Goal: Find specific page/section: Find specific page/section

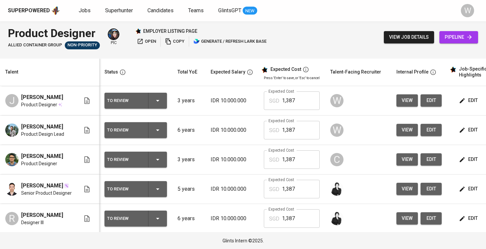
scroll to position [0, 1]
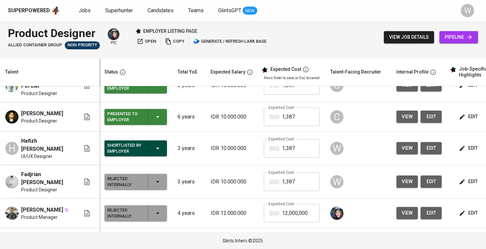
scroll to position [282, 0]
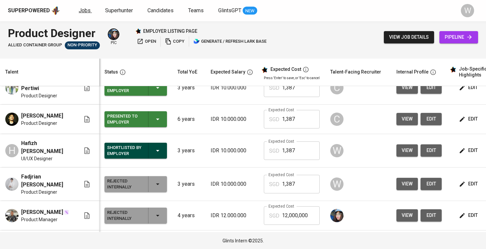
click at [85, 8] on span "Jobs" at bounding box center [85, 10] width 12 height 6
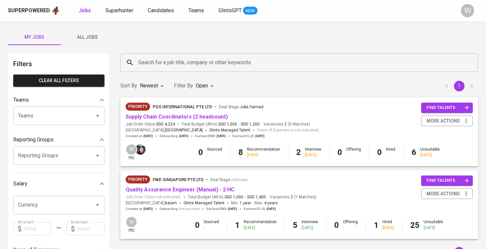
click at [233, 3] on div "Superpowered Jobs Superhunter Candidates Teams GlintsGPT NEW W" at bounding box center [243, 10] width 486 height 21
click at [176, 113] on link "Supply Chain Coordinators (2 headcount)" at bounding box center [177, 116] width 102 height 6
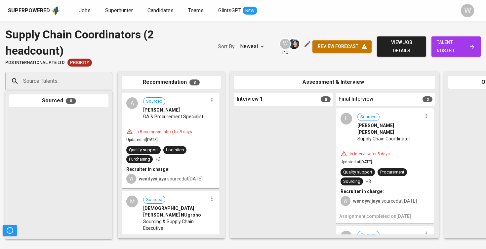
scroll to position [0, 195]
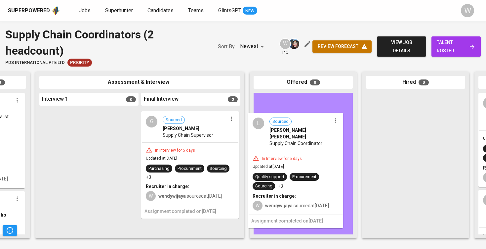
drag, startPoint x: 201, startPoint y: 151, endPoint x: 310, endPoint y: 156, distance: 109.3
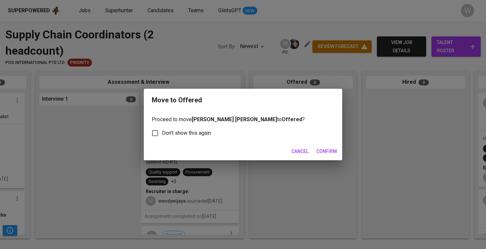
click at [336, 148] on span "Confirm" at bounding box center [327, 151] width 21 height 8
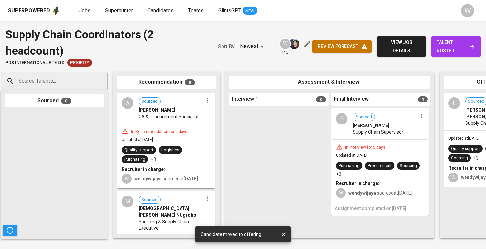
scroll to position [0, 0]
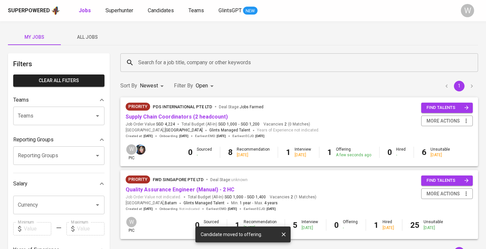
click at [107, 55] on div "Filters Clear All filters Teams Teams Teams Reporting Groups Reporting Groups R…" at bounding box center [59, 239] width 102 height 373
click at [105, 46] on div "My Jobs All Jobs Filters Clear All filters Teams Teams Teams Reporting Groups R…" at bounding box center [243, 227] width 486 height 413
click at [91, 41] on button "All Jobs" at bounding box center [87, 37] width 53 height 16
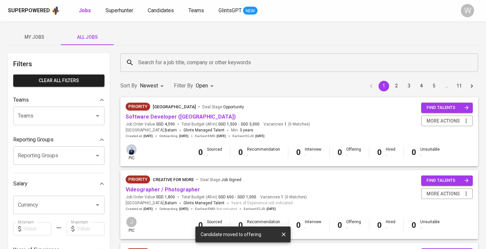
click at [165, 71] on div "Search for a job title, company or other keywords" at bounding box center [299, 62] width 358 height 19
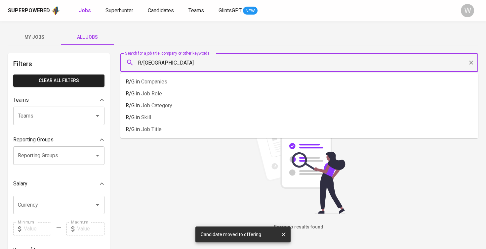
type input "R/[GEOGRAPHIC_DATA]"
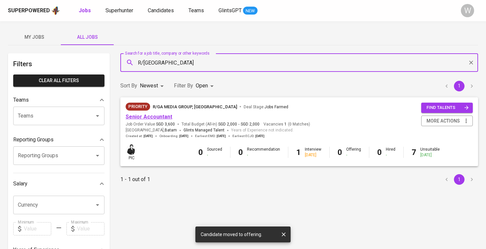
click at [152, 118] on link "Senior Accountant" at bounding box center [149, 116] width 47 height 6
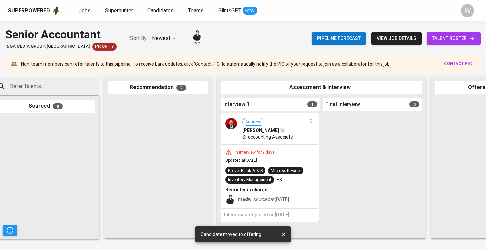
scroll to position [0, 176]
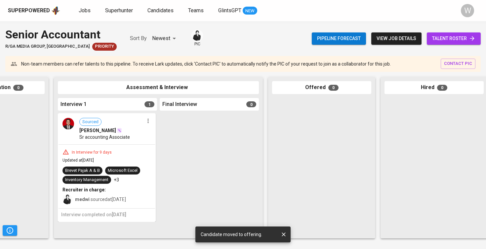
click at [144, 151] on div "In Interview for 9 days" at bounding box center [107, 151] width 89 height 7
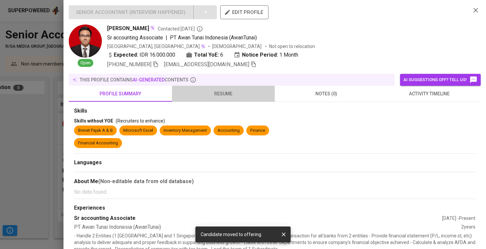
click at [217, 99] on button "resume" at bounding box center [223, 94] width 103 height 16
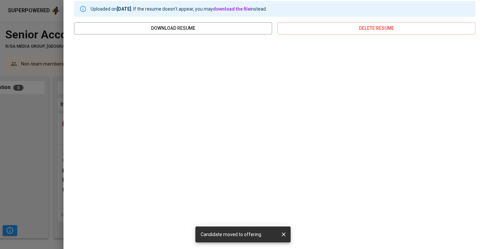
scroll to position [106, 0]
